Goal: Task Accomplishment & Management: Complete application form

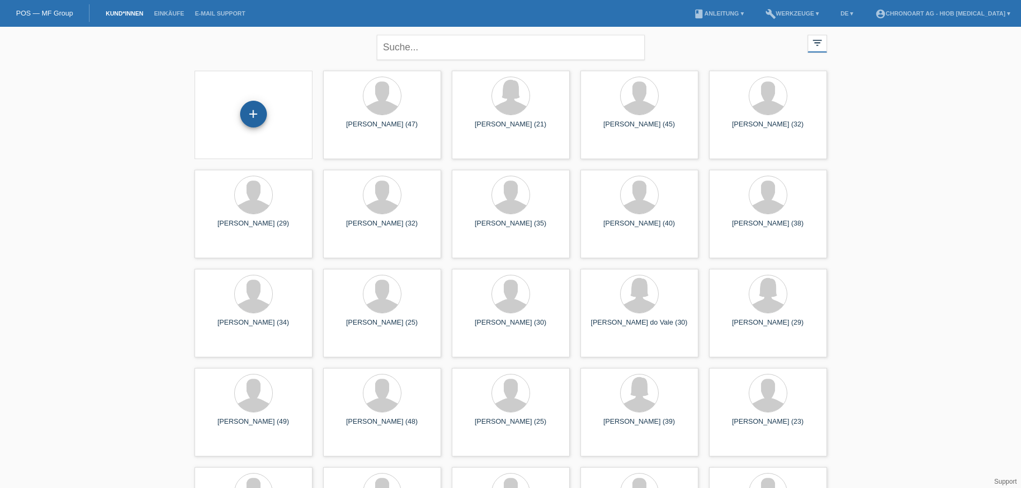
click at [244, 115] on div "+" at bounding box center [253, 114] width 27 height 27
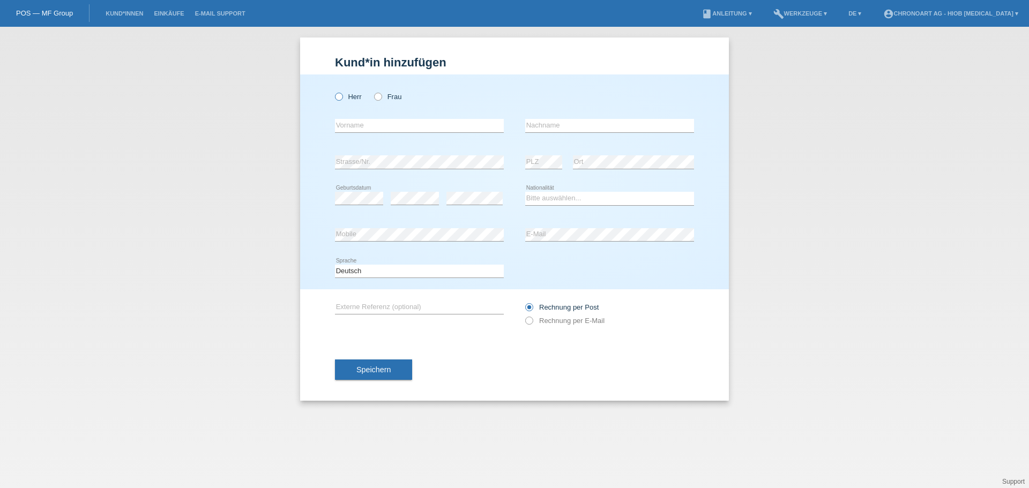
click at [347, 100] on label "Herr" at bounding box center [348, 97] width 27 height 8
click at [342, 100] on input "Herr" at bounding box center [338, 96] width 7 height 7
radio input "true"
click at [351, 119] on input "text" at bounding box center [419, 125] width 169 height 13
click at [553, 329] on div "Rechnung per Post Rechnung per E-Mail" at bounding box center [609, 313] width 169 height 49
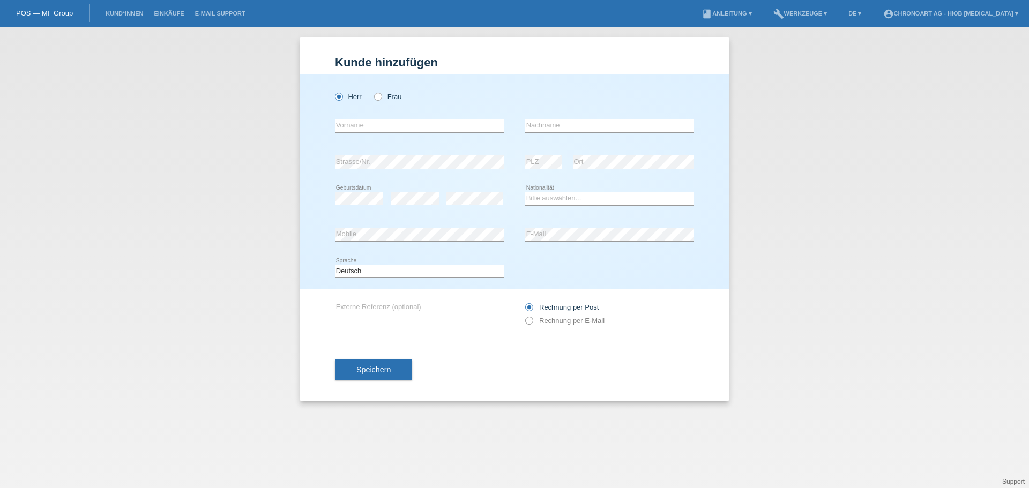
click at [556, 323] on label "Rechnung per E-Mail" at bounding box center [564, 321] width 79 height 8
click at [551, 323] on label "Rechnung per E-Mail" at bounding box center [564, 321] width 79 height 8
click at [405, 122] on input "text" at bounding box center [419, 125] width 169 height 13
click at [399, 128] on input "text" at bounding box center [419, 125] width 169 height 13
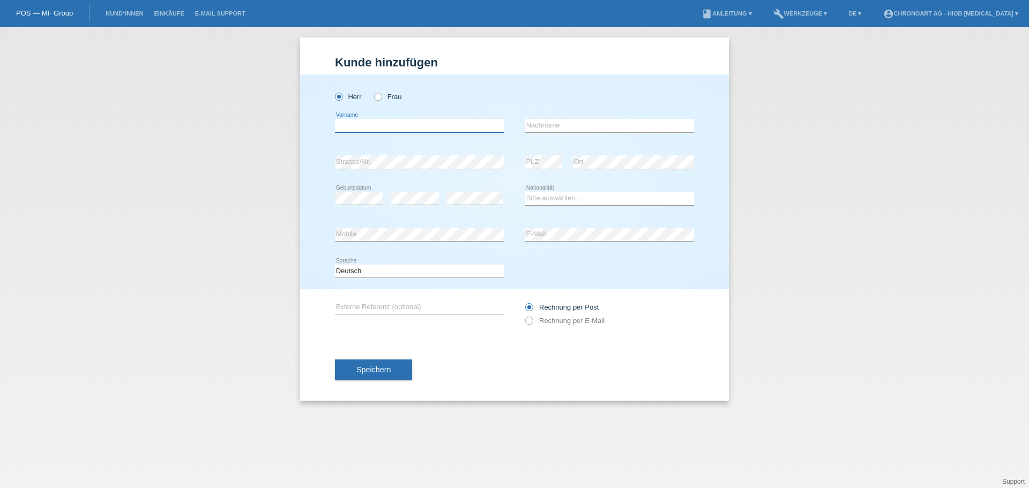
paste input "Joannah Mae"
type input "Joannah Mae"
type input "Klapka"
click at [419, 152] on div "error Strasse/Nr." at bounding box center [419, 162] width 169 height 36
click at [54, 155] on div "Kund*in hinzufügen Kunde hinzufügen Kundin hinzufügen Herr Frau Joannah Mae err…" at bounding box center [514, 258] width 1029 height 462
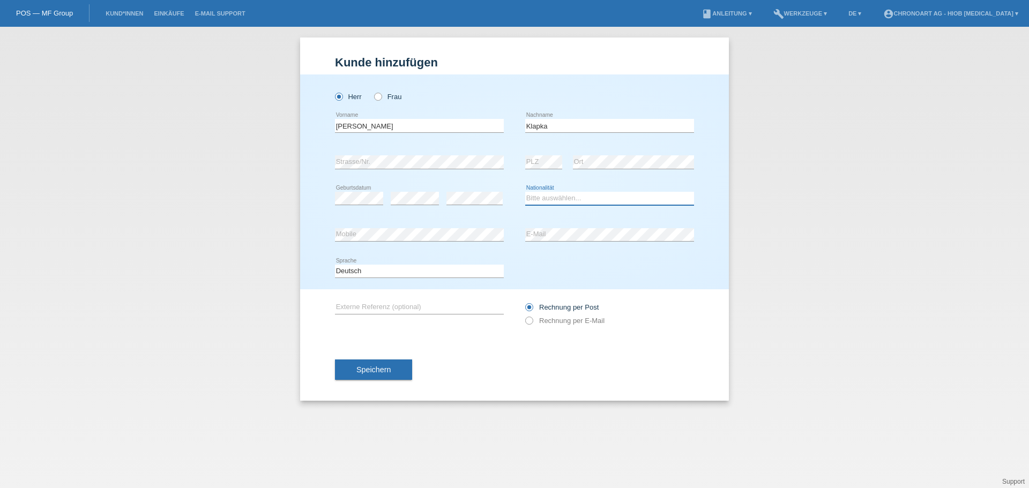
click at [602, 199] on select "Bitte auswählen... Schweiz Deutschland Liechtenstein Österreich ------------ Af…" at bounding box center [609, 198] width 169 height 13
select select "DE"
click at [525, 192] on select "Bitte auswählen... Schweiz Deutschland Liechtenstein Österreich ------------ Af…" at bounding box center [609, 198] width 169 height 13
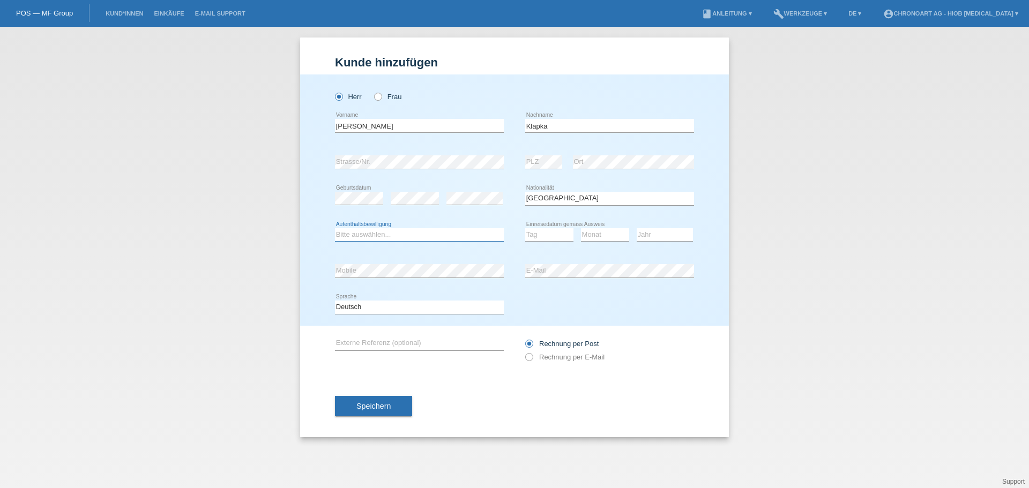
click at [375, 235] on select "Bitte auswählen... C B B - Flüchtlingsstatus Andere" at bounding box center [419, 234] width 169 height 13
select select "C"
click at [335, 228] on select "Bitte auswählen... C B B - Flüchtlingsstatus Andere" at bounding box center [419, 234] width 169 height 13
click at [552, 231] on select "Tag 01 02 03 04 05 06 07 08 09 10 11" at bounding box center [549, 234] width 48 height 13
click at [554, 233] on select "Tag 01 02 03 04 05 06 07 08 09 10 11" at bounding box center [549, 234] width 48 height 13
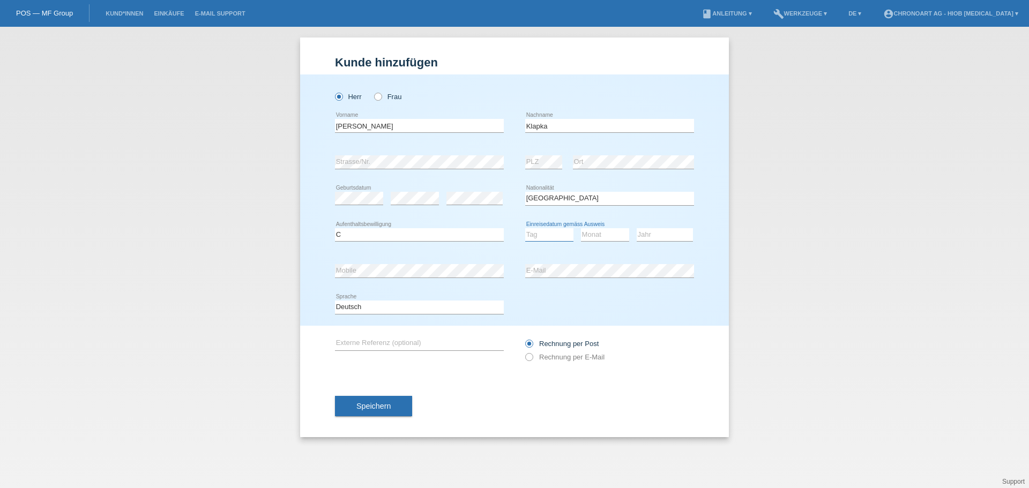
click at [554, 233] on select "Tag 01 02 03 04 05 06 07 08 09 10 11" at bounding box center [549, 234] width 48 height 13
select select "05"
click at [525, 228] on select "Tag 01 02 03 04 05 06 07 08 09 10 11" at bounding box center [549, 234] width 48 height 13
click at [604, 233] on select "Monat 01 02 03 04 05 06 07 08 09 10 11" at bounding box center [605, 234] width 48 height 13
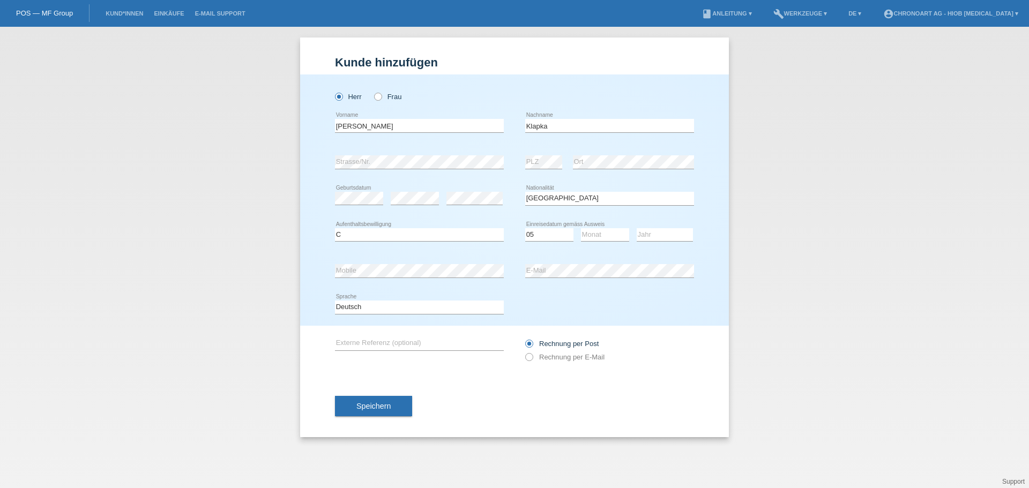
click at [566, 261] on div "error E-Mail" at bounding box center [609, 271] width 169 height 36
drag, startPoint x: 568, startPoint y: 249, endPoint x: 597, endPoint y: 237, distance: 31.5
click at [568, 249] on div "Tag 01 02 03 04 05 06 07 08 09 10 11 12 13 14 15 16" at bounding box center [549, 235] width 48 height 36
click at [599, 236] on select "Monat 01 02 03 04 05 06 07 08 09 10 11" at bounding box center [605, 234] width 48 height 13
click at [680, 308] on div "Deutsch Français Italiano English error Sprache" at bounding box center [514, 307] width 359 height 36
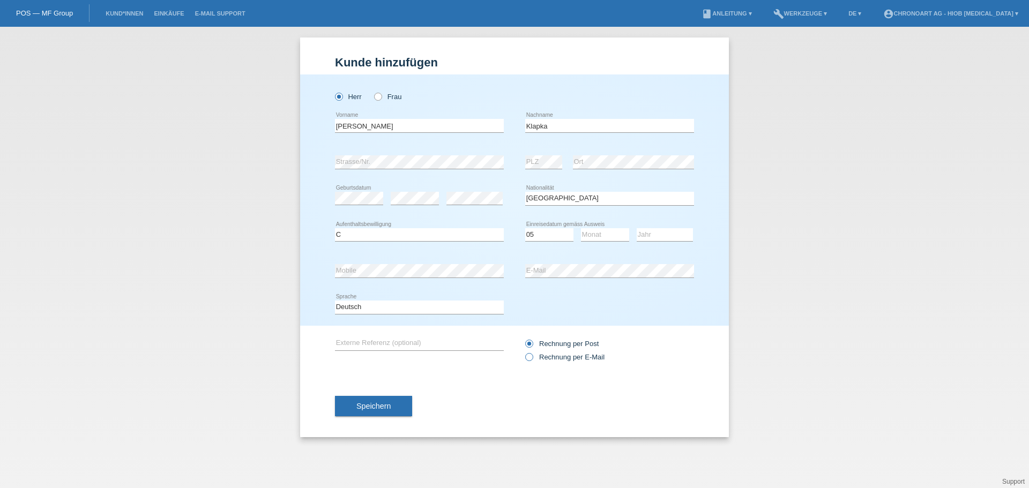
click at [552, 356] on label "Rechnung per E-Mail" at bounding box center [564, 357] width 79 height 8
click at [532, 356] on input "Rechnung per E-Mail" at bounding box center [528, 359] width 7 height 13
radio input "true"
click at [388, 93] on label "Frau" at bounding box center [387, 97] width 27 height 8
click at [381, 93] on input "Frau" at bounding box center [377, 96] width 7 height 7
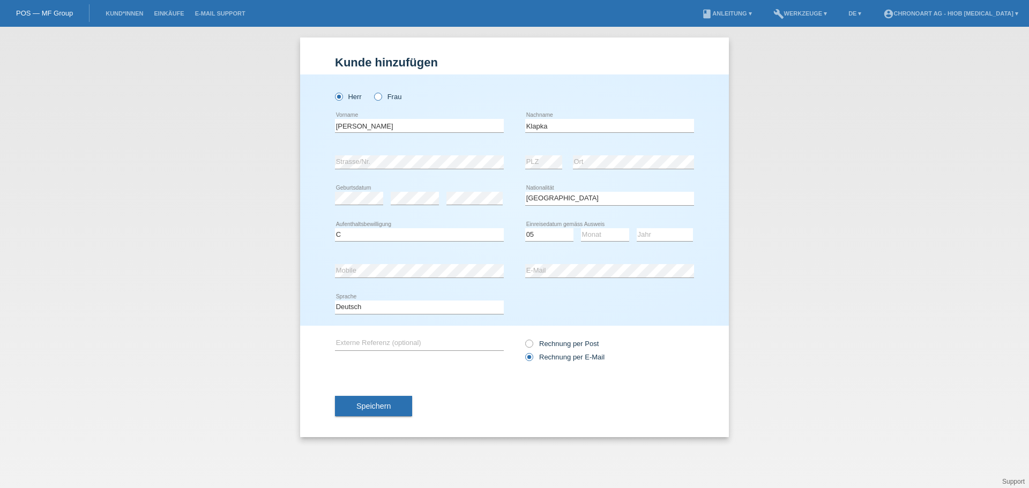
radio input "true"
click at [570, 318] on div "Deutsch Français Italiano English error Sprache" at bounding box center [514, 307] width 359 height 36
click at [617, 243] on div "Monat 01 02 03 04 05 06 07 08 09 10 11 12 error" at bounding box center [605, 235] width 48 height 36
